Goal: Register for event/course

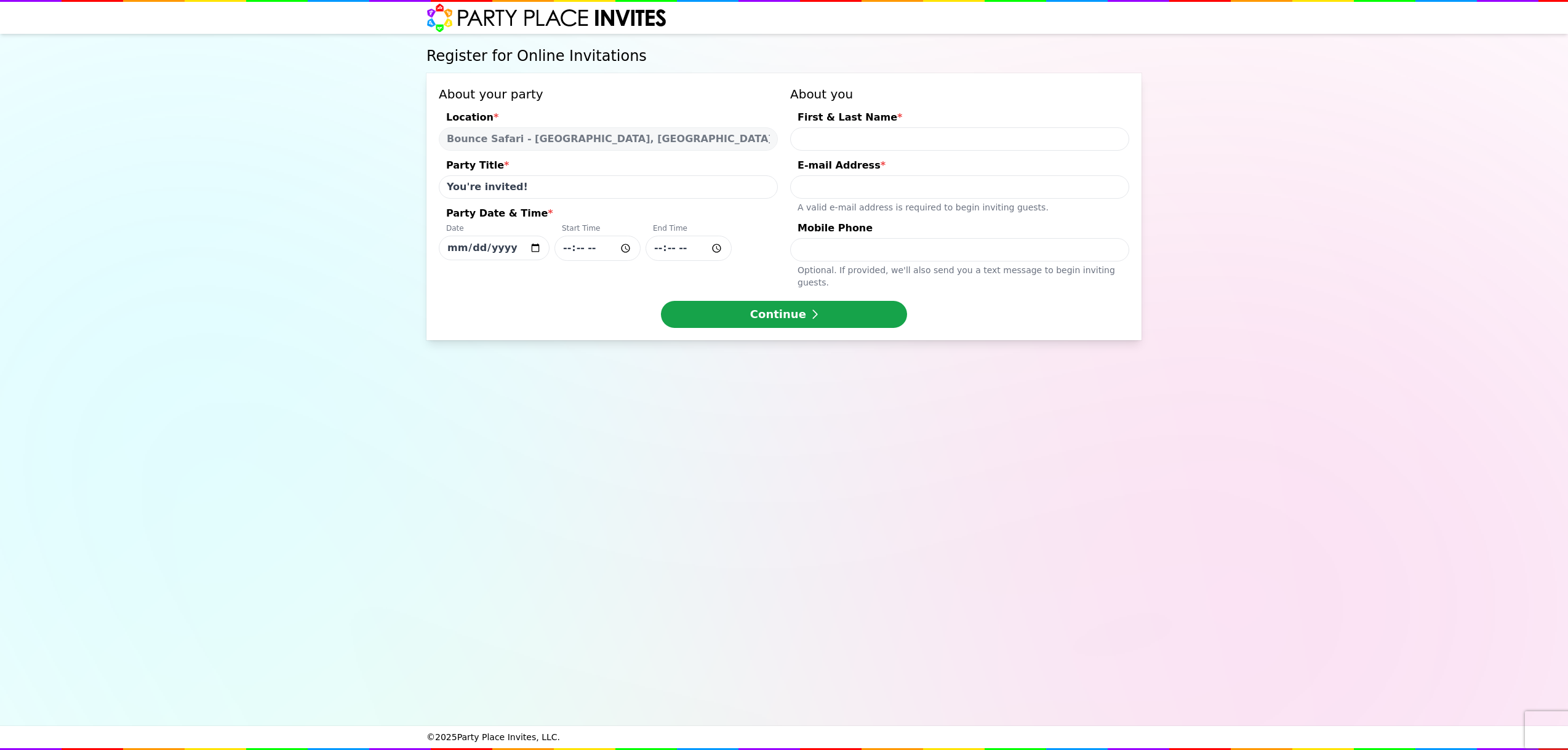
select select "540260"
click at [515, 249] on input "[DATE]" at bounding box center [494, 248] width 111 height 25
click at [535, 250] on input "[DATE]" at bounding box center [494, 248] width 111 height 25
type input "[DATE]"
click at [624, 246] on input "Party Date & Time * Date [DATE] Start Time End Time" at bounding box center [597, 249] width 86 height 26
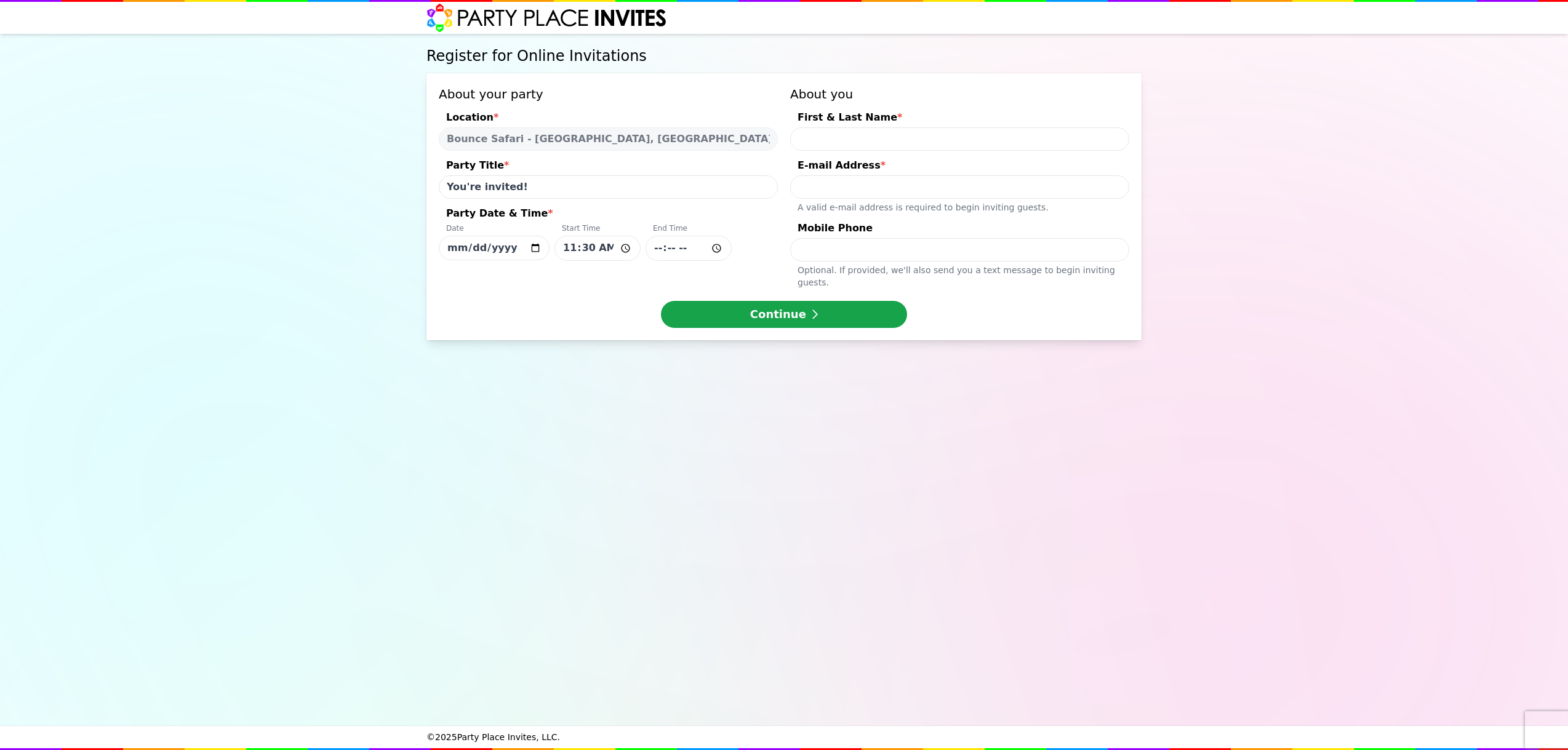
type input "11:30"
click at [686, 246] on input "Party Date & Time * Date [DATE] Start Time 11:30 End Time" at bounding box center [688, 249] width 86 height 26
click at [715, 250] on input "Party Date & Time * Date [DATE] Start Time 11:30 End Time" at bounding box center [688, 249] width 86 height 26
type input "13:15"
click at [1025, 328] on form "Register for Online Invitations About your party Location * Bounce Safari - [GE…" at bounding box center [784, 193] width 715 height 319
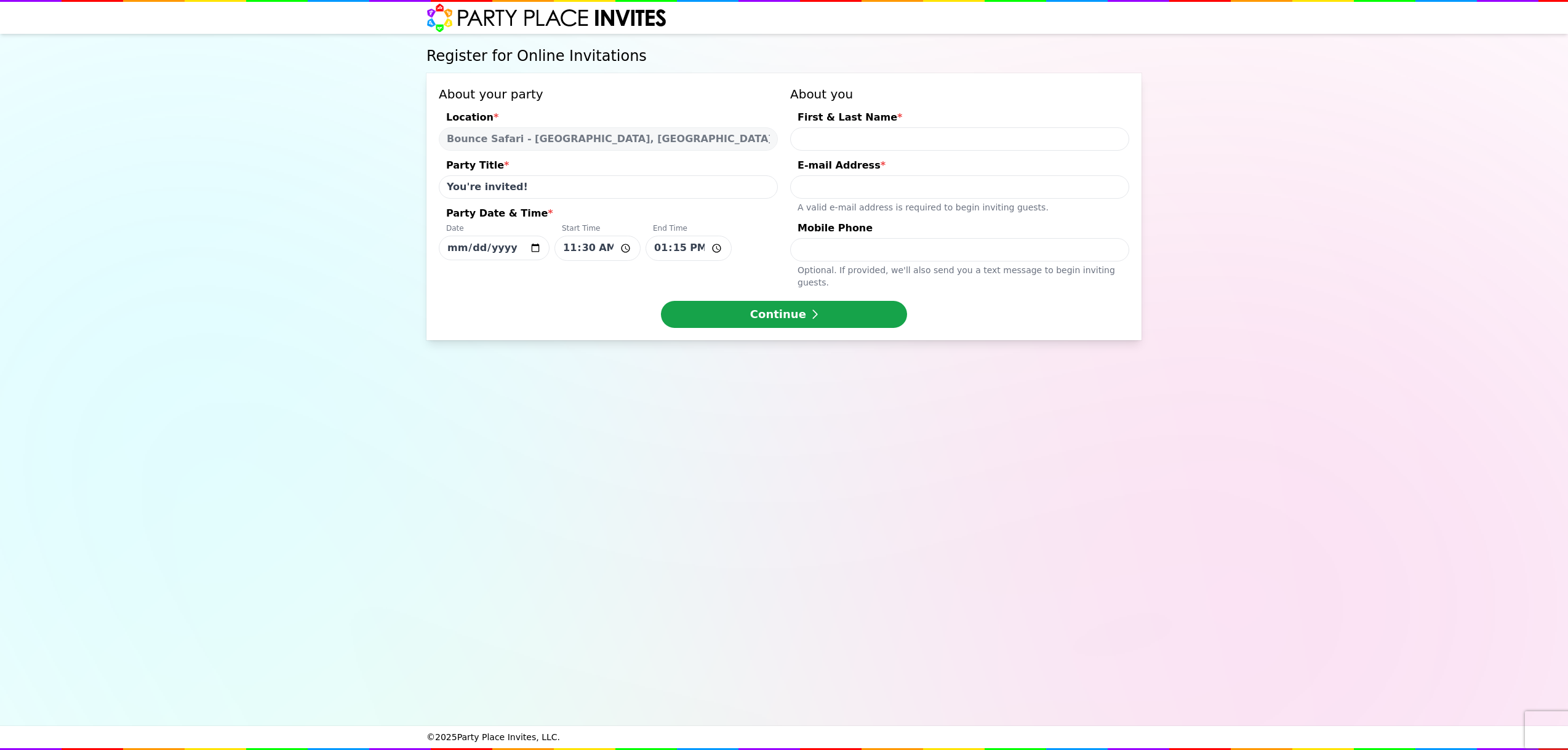
click at [849, 142] on input "First & Last Name *" at bounding box center [959, 138] width 339 height 23
type input "[PERSON_NAME]"
type input "[PERSON_NAME][EMAIL_ADDRESS][PERSON_NAME][DOMAIN_NAME]"
click at [836, 300] on button "Continue" at bounding box center [784, 314] width 246 height 27
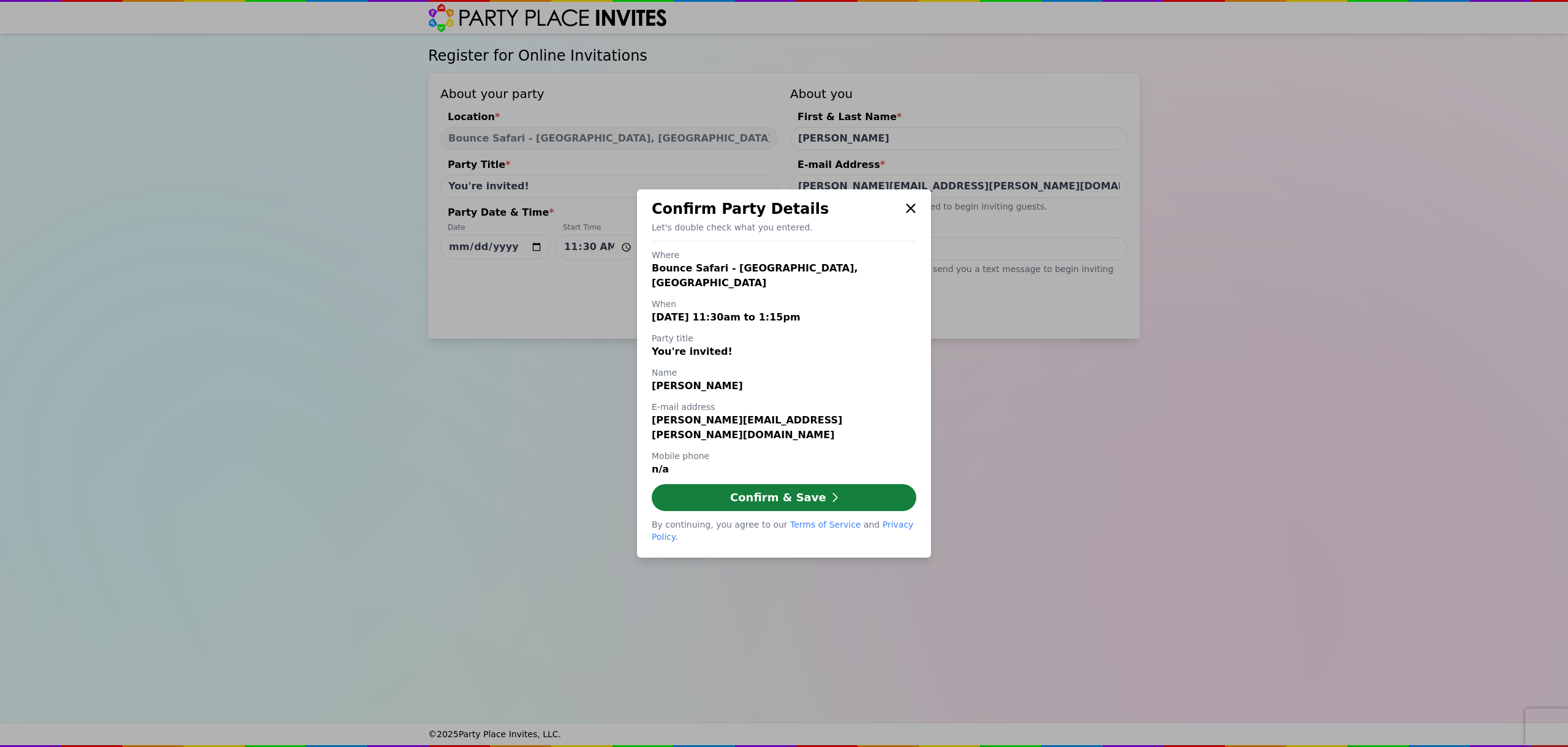
click at [795, 484] on button "Confirm & Save" at bounding box center [784, 497] width 265 height 27
